Goal: Task Accomplishment & Management: Use online tool/utility

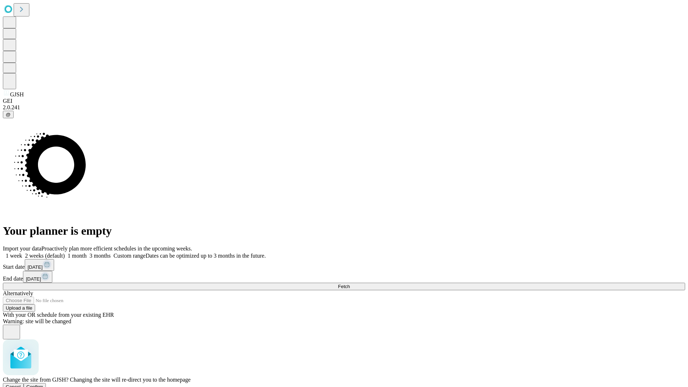
click at [43, 384] on span "Confirm" at bounding box center [35, 386] width 17 height 5
click at [22, 253] on label "1 week" at bounding box center [12, 256] width 19 height 6
click at [350, 284] on span "Fetch" at bounding box center [344, 286] width 12 height 5
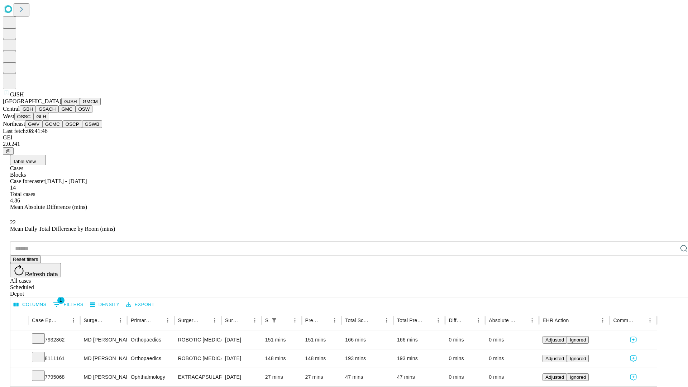
click at [80, 105] on button "GMCM" at bounding box center [90, 102] width 21 height 8
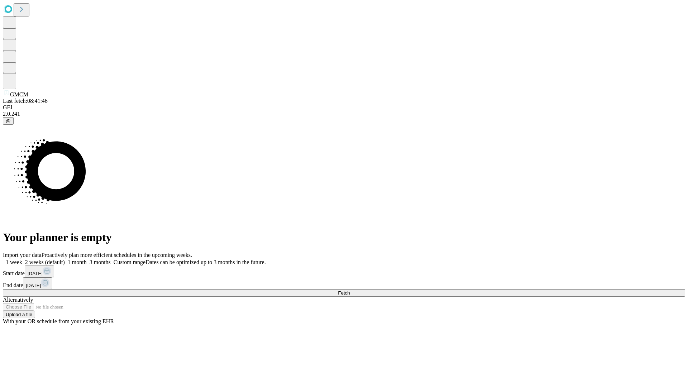
click at [22, 259] on label "1 week" at bounding box center [12, 262] width 19 height 6
click at [350, 290] on span "Fetch" at bounding box center [344, 292] width 12 height 5
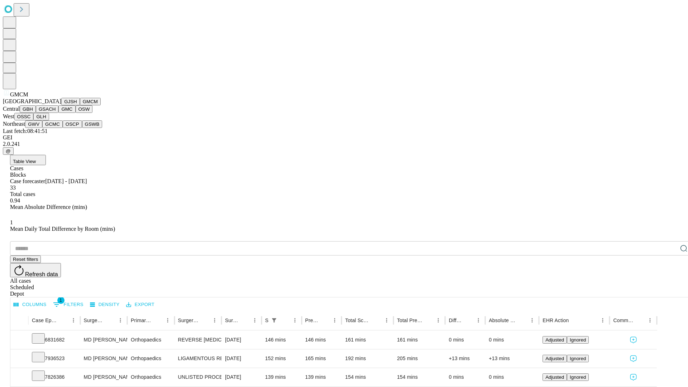
click at [36, 113] on button "GBH" at bounding box center [28, 109] width 16 height 8
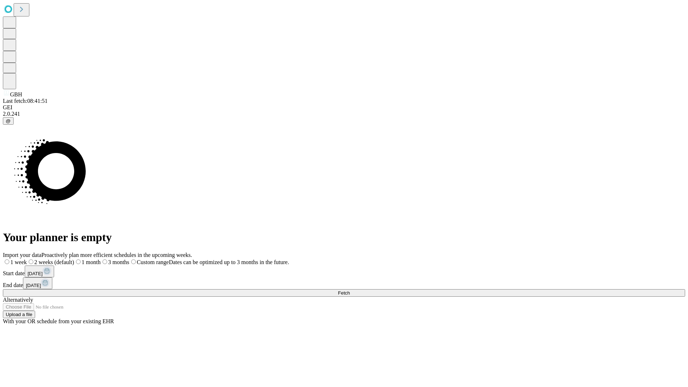
click at [27, 259] on label "1 week" at bounding box center [15, 262] width 24 height 6
click at [350, 290] on span "Fetch" at bounding box center [344, 292] width 12 height 5
click at [22, 259] on label "1 week" at bounding box center [12, 262] width 19 height 6
click at [350, 290] on span "Fetch" at bounding box center [344, 292] width 12 height 5
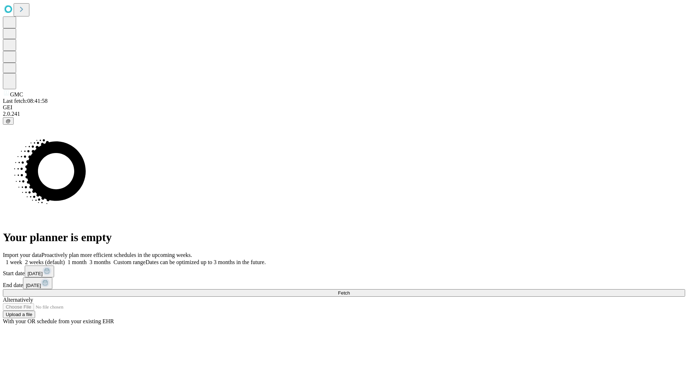
click at [22, 259] on label "1 week" at bounding box center [12, 262] width 19 height 6
click at [350, 290] on span "Fetch" at bounding box center [344, 292] width 12 height 5
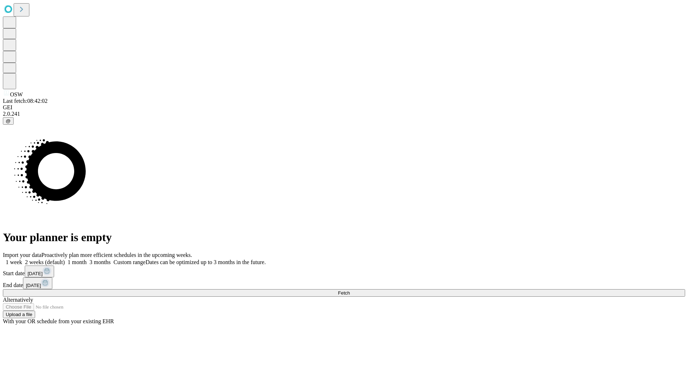
click at [22, 259] on label "1 week" at bounding box center [12, 262] width 19 height 6
click at [350, 290] on span "Fetch" at bounding box center [344, 292] width 12 height 5
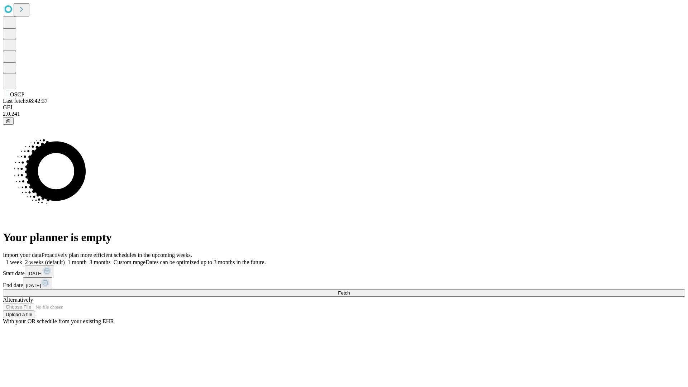
click at [22, 259] on label "1 week" at bounding box center [12, 262] width 19 height 6
click at [350, 290] on span "Fetch" at bounding box center [344, 292] width 12 height 5
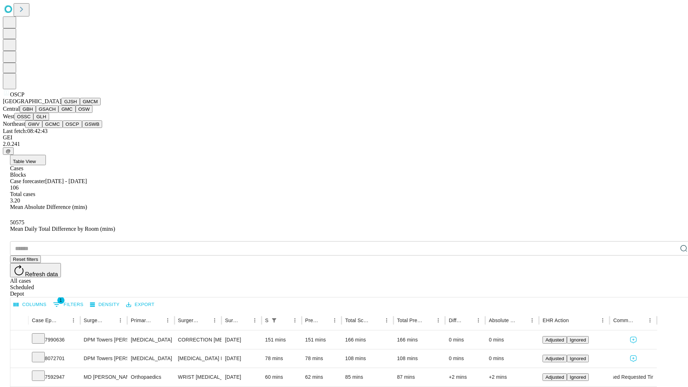
click at [82, 128] on button "GSWB" at bounding box center [92, 124] width 20 height 8
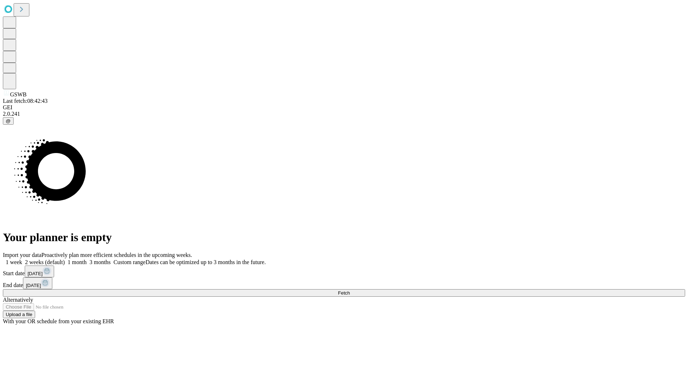
click at [22, 259] on label "1 week" at bounding box center [12, 262] width 19 height 6
click at [350, 290] on span "Fetch" at bounding box center [344, 292] width 12 height 5
